Goal: Information Seeking & Learning: Learn about a topic

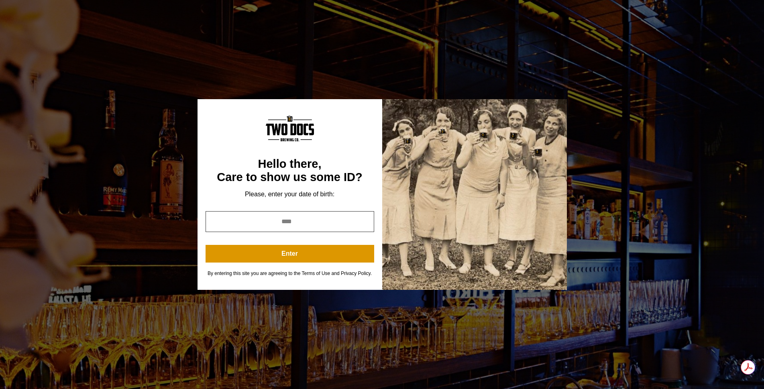
click at [277, 222] on input "year" at bounding box center [289, 221] width 169 height 21
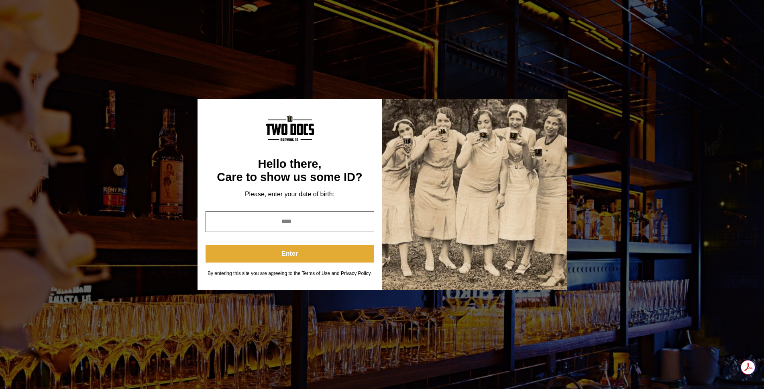
type input "****"
click at [281, 254] on button "Enter" at bounding box center [289, 254] width 169 height 18
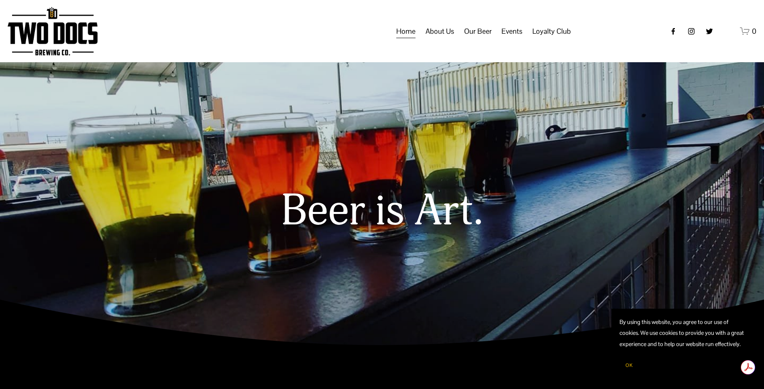
click at [447, 37] on span "About Us" at bounding box center [439, 31] width 28 height 14
click at [0, 0] on span "Our Mission" at bounding box center [0, 0] width 0 height 0
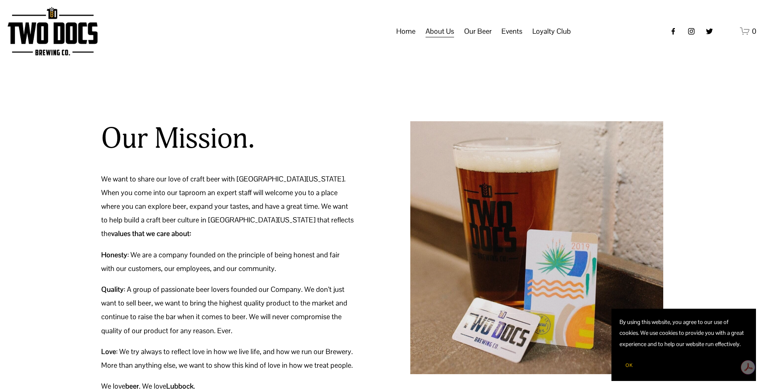
click at [0, 0] on span "Green Initiative" at bounding box center [0, 0] width 0 height 0
